Goal: Information Seeking & Learning: Learn about a topic

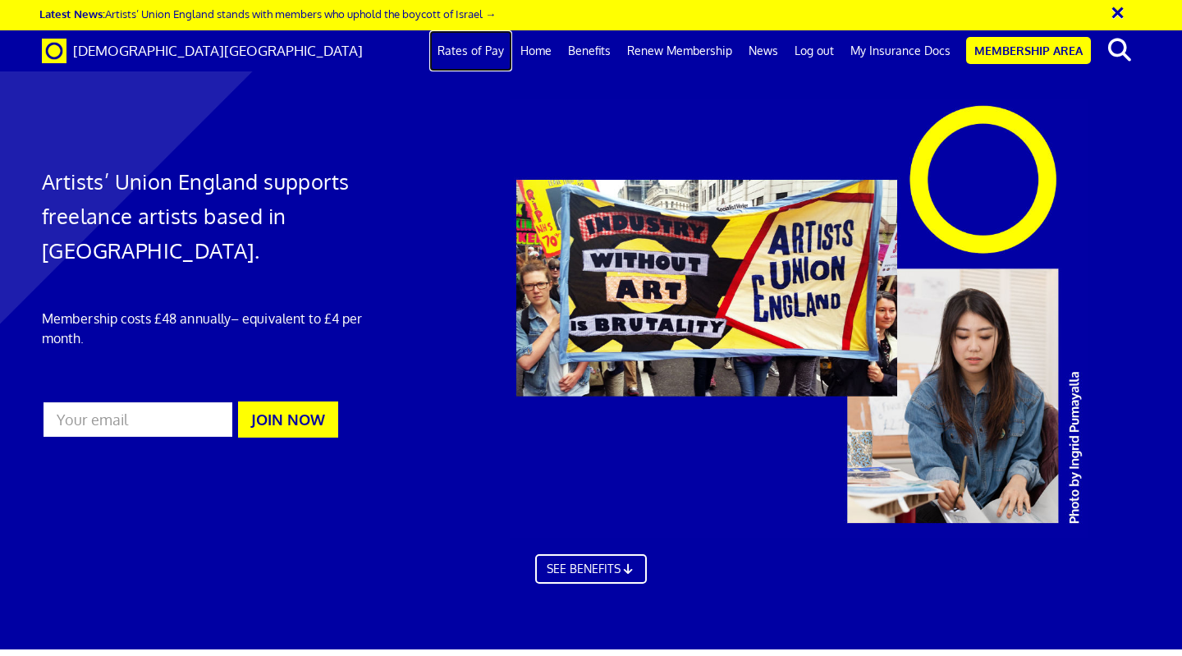
click at [483, 53] on link "Rates of Pay" at bounding box center [470, 50] width 83 height 41
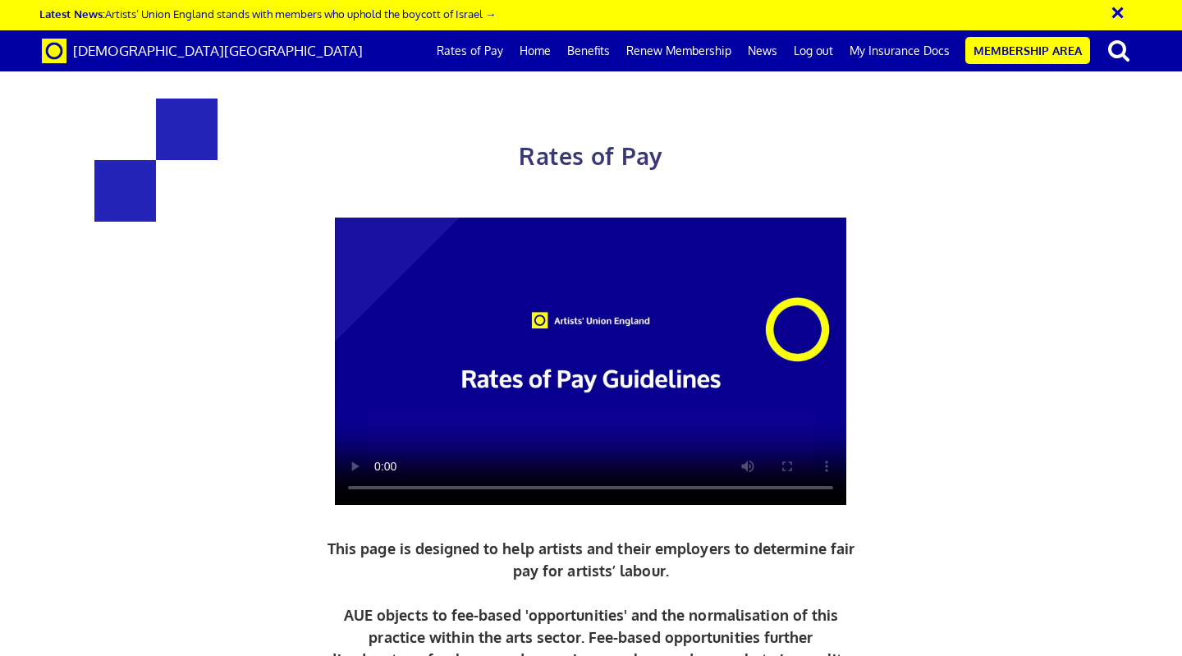
scroll to position [653, 0]
